Goal: Feedback & Contribution: Submit feedback/report problem

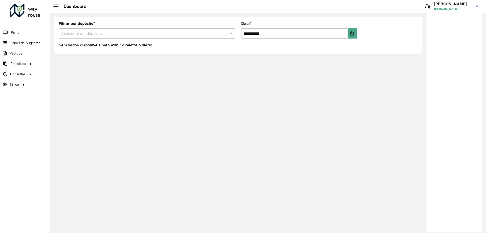
click at [157, 35] on input "text" at bounding box center [141, 34] width 161 height 6
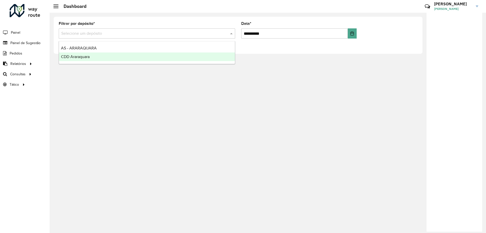
click at [140, 55] on div "CDD Araraquara" at bounding box center [147, 56] width 176 height 9
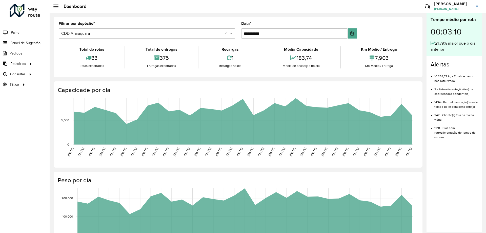
click at [42, 40] on li "Painel de Sugestão" at bounding box center [25, 43] width 50 height 10
click at [38, 42] on span "Painel de Sugestão" at bounding box center [26, 42] width 32 height 5
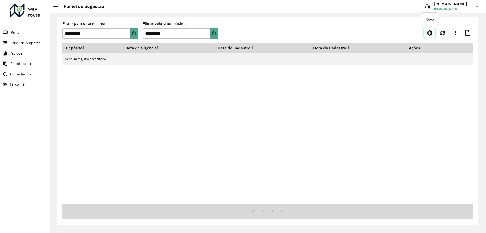
click at [430, 33] on icon at bounding box center [429, 33] width 5 height 6
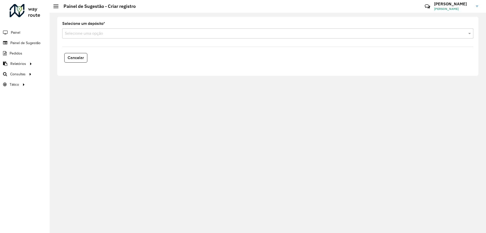
click at [146, 32] on input "text" at bounding box center [263, 34] width 396 height 6
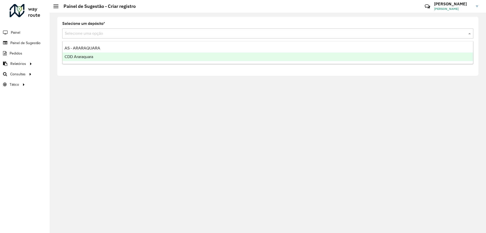
click at [101, 55] on div "CDD Araraquara" at bounding box center [268, 56] width 411 height 9
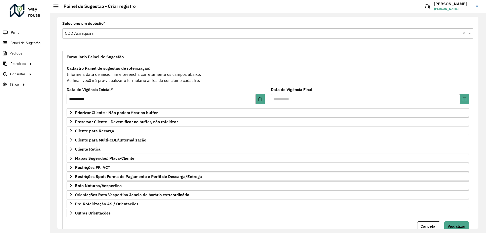
scroll to position [20, 0]
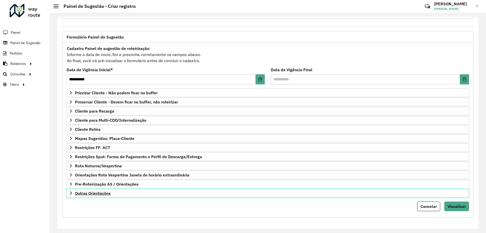
click at [118, 197] on link "Outras Orientações" at bounding box center [268, 193] width 403 height 9
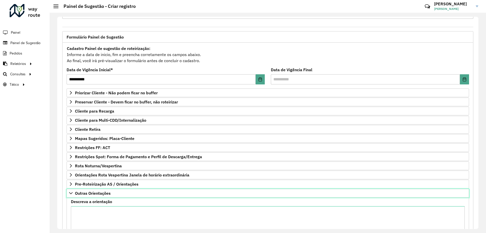
scroll to position [78, 0]
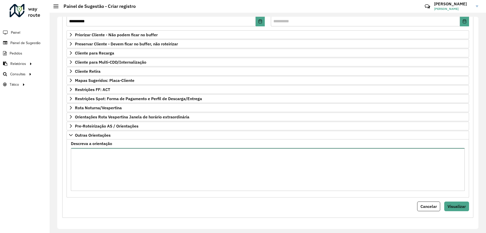
click at [125, 169] on textarea "Descreva a orientação" at bounding box center [268, 169] width 394 height 43
type textarea "**********"
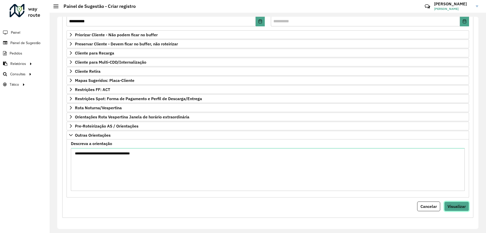
click at [454, 209] on button "Visualizar" at bounding box center [456, 206] width 25 height 10
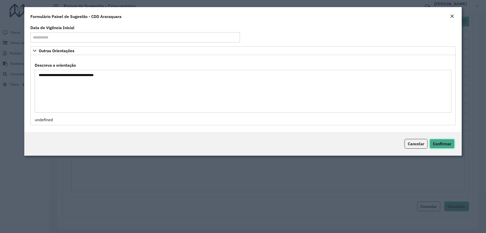
click at [443, 144] on span "Confirmar" at bounding box center [442, 143] width 18 height 5
